Goal: Task Accomplishment & Management: Use online tool/utility

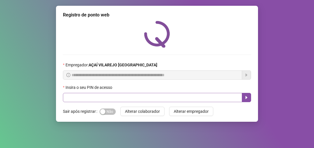
click at [107, 107] on div "Sim Não" at bounding box center [108, 111] width 16 height 9
click at [101, 97] on input "text" at bounding box center [152, 97] width 179 height 9
type input "*****"
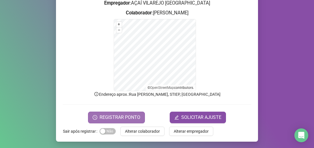
scroll to position [75, 0]
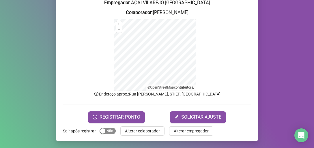
click at [106, 128] on div "Sim Não" at bounding box center [108, 131] width 16 height 7
click at [106, 129] on span "Sim Não" at bounding box center [108, 131] width 16 height 6
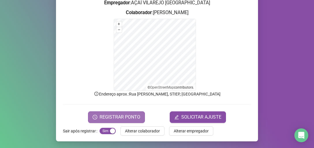
click at [112, 118] on span "REGISTRAR PONTO" at bounding box center [120, 117] width 41 height 7
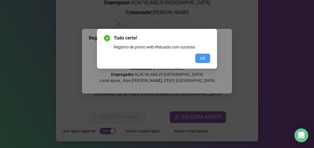
click at [203, 57] on span "OK" at bounding box center [202, 58] width 5 height 6
